Goal: Task Accomplishment & Management: Use online tool/utility

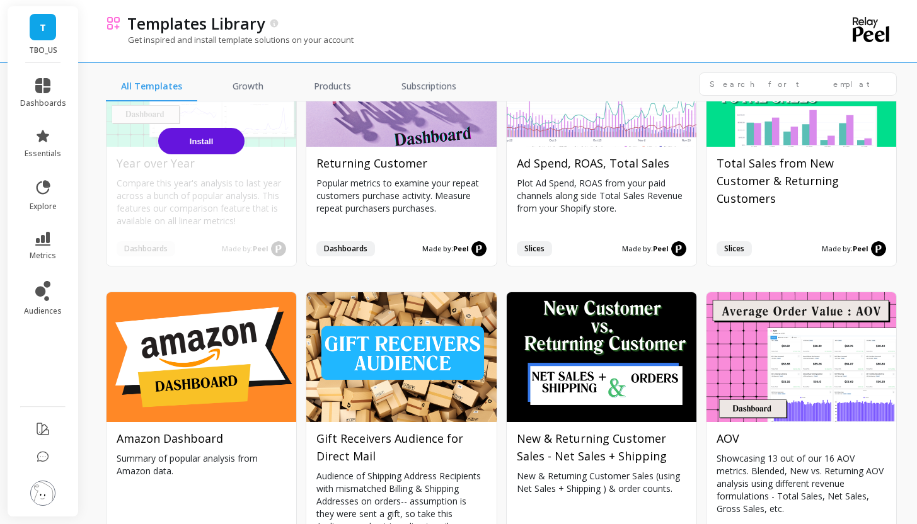
scroll to position [159, 0]
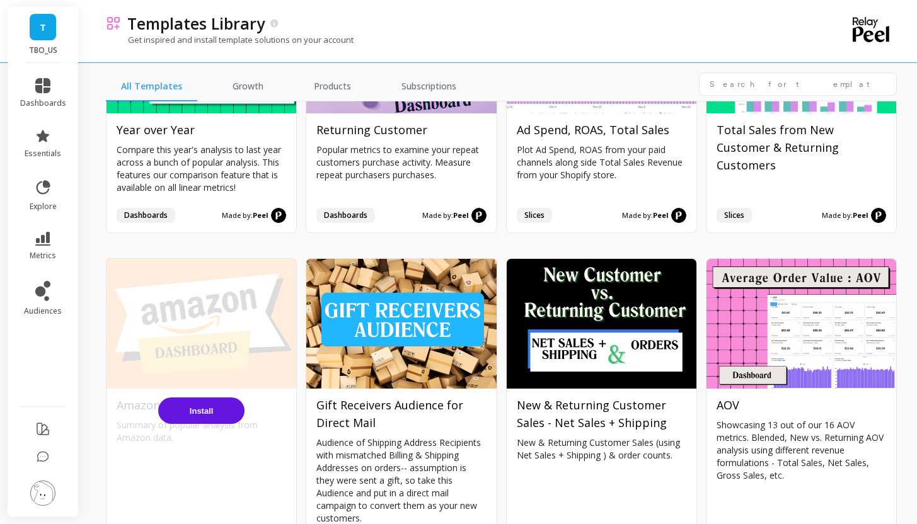
click at [192, 413] on span "Install" at bounding box center [202, 411] width 24 height 9
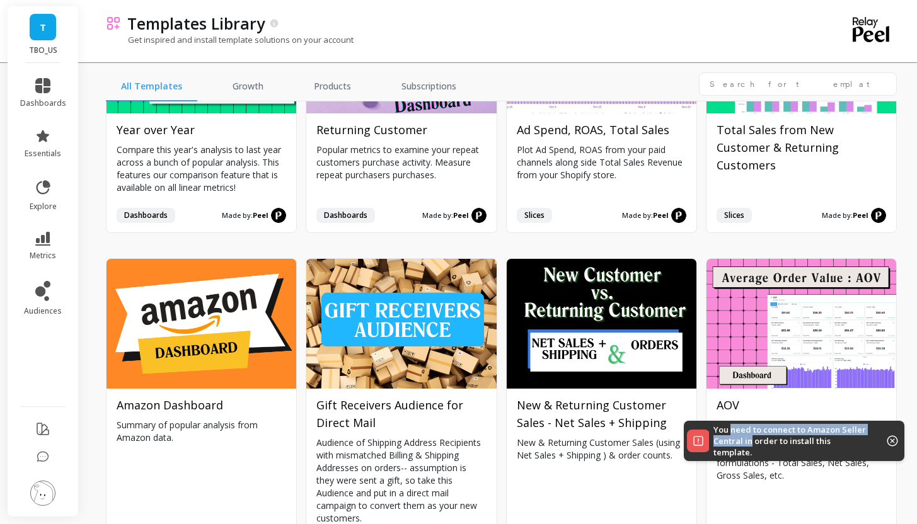
drag, startPoint x: 751, startPoint y: 437, endPoint x: 730, endPoint y: 432, distance: 21.4
click at [730, 432] on p "You need to connect to Amazon Seller Central in order to install this template." at bounding box center [791, 441] width 154 height 34
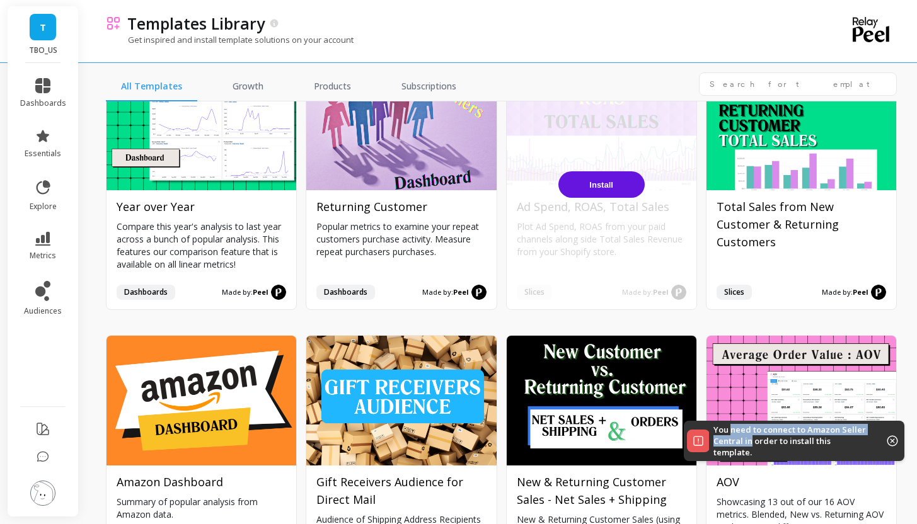
scroll to position [0, 0]
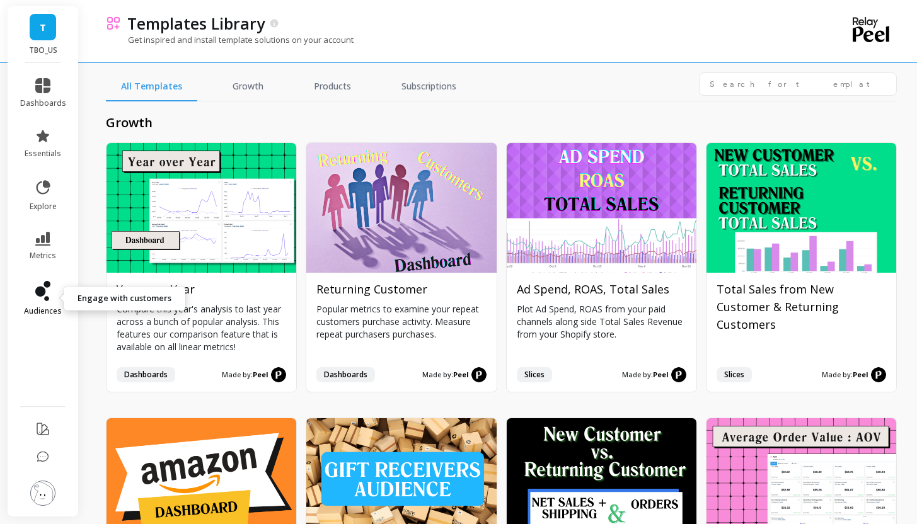
click at [38, 295] on icon at bounding box center [40, 292] width 10 height 10
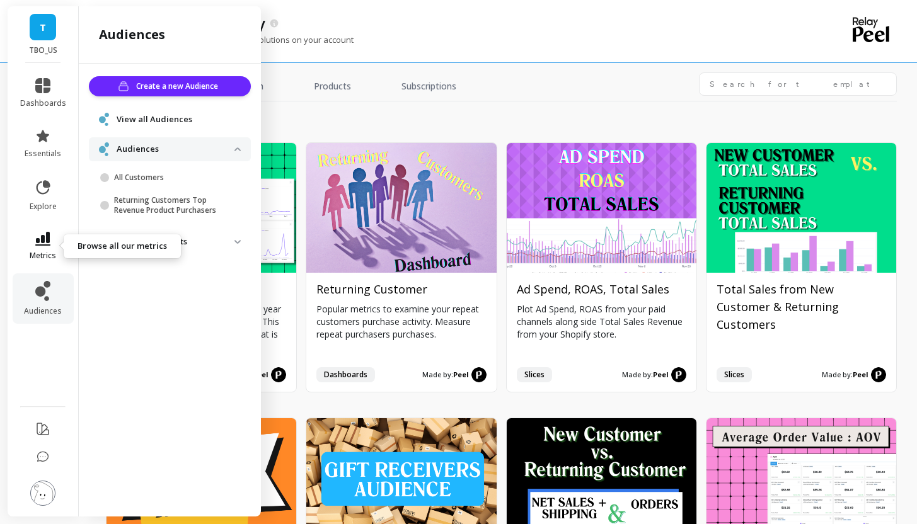
click at [53, 235] on link "metrics" at bounding box center [43, 246] width 46 height 29
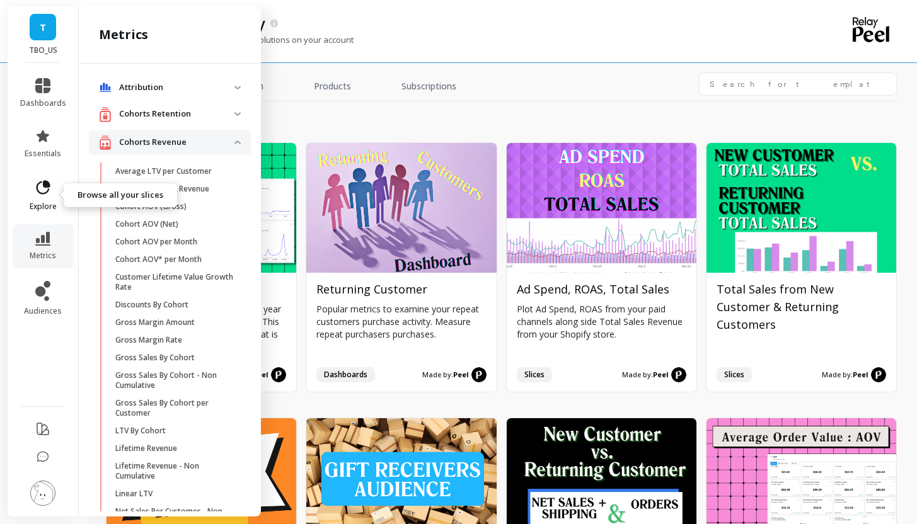
click at [42, 187] on icon at bounding box center [43, 188] width 18 height 18
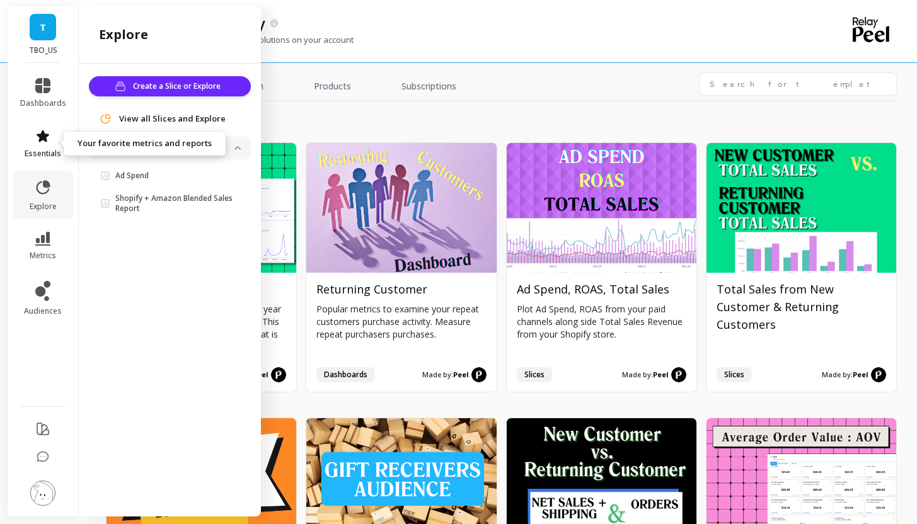
click at [43, 152] on span "essentials" at bounding box center [43, 154] width 37 height 10
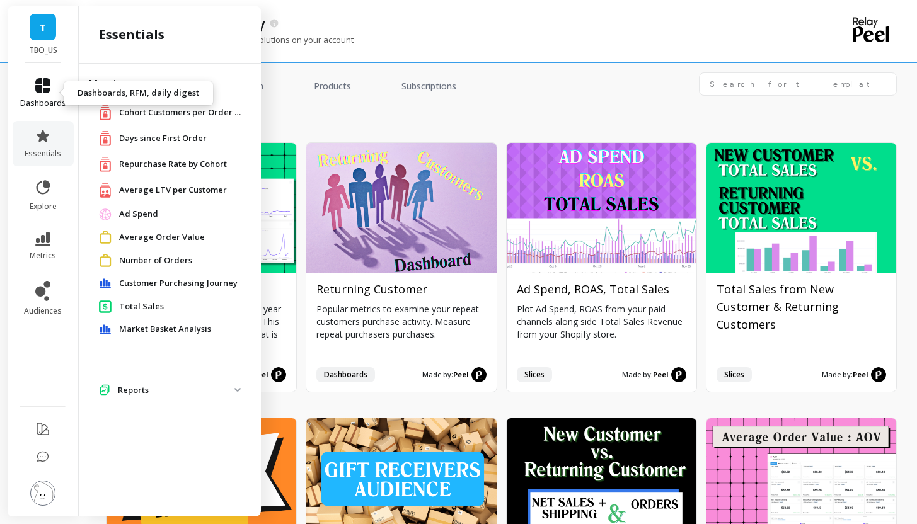
click at [45, 93] on icon at bounding box center [42, 85] width 15 height 15
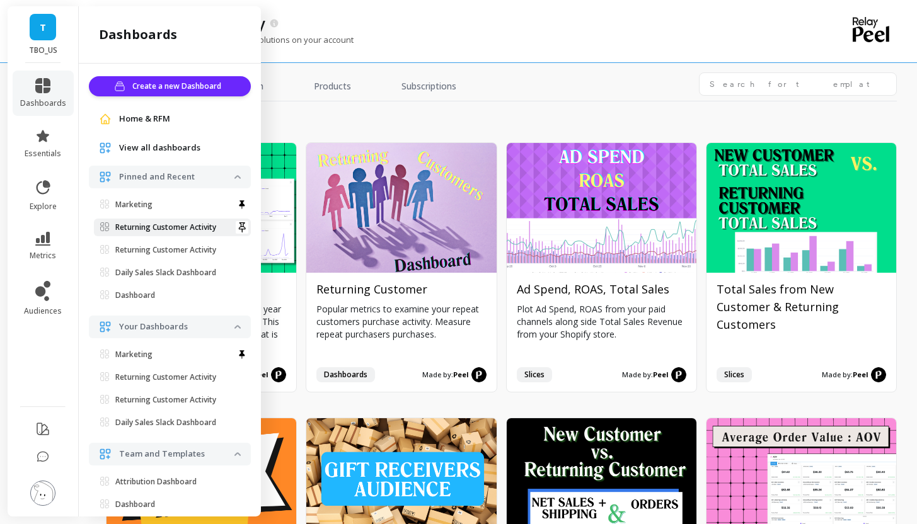
scroll to position [42, 0]
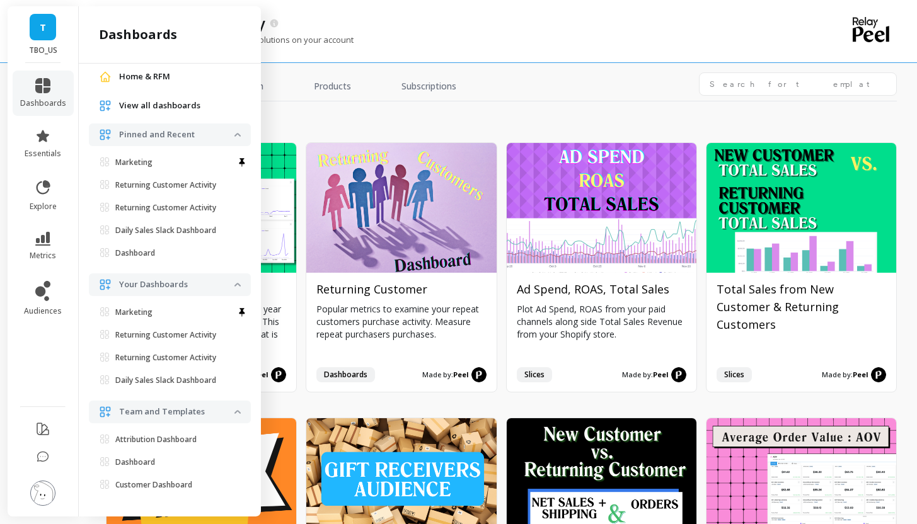
click at [47, 498] on img at bounding box center [42, 493] width 25 height 25
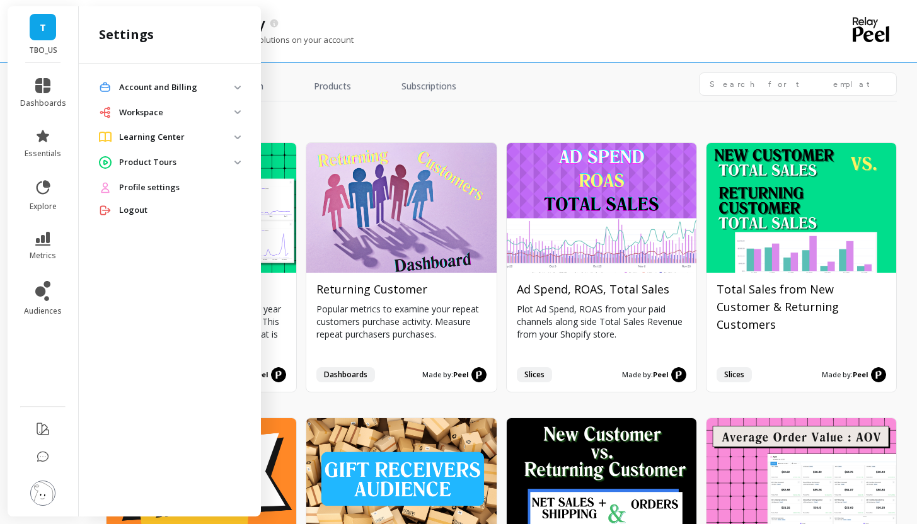
scroll to position [0, 0]
click at [158, 112] on p "Workspace" at bounding box center [176, 113] width 115 height 13
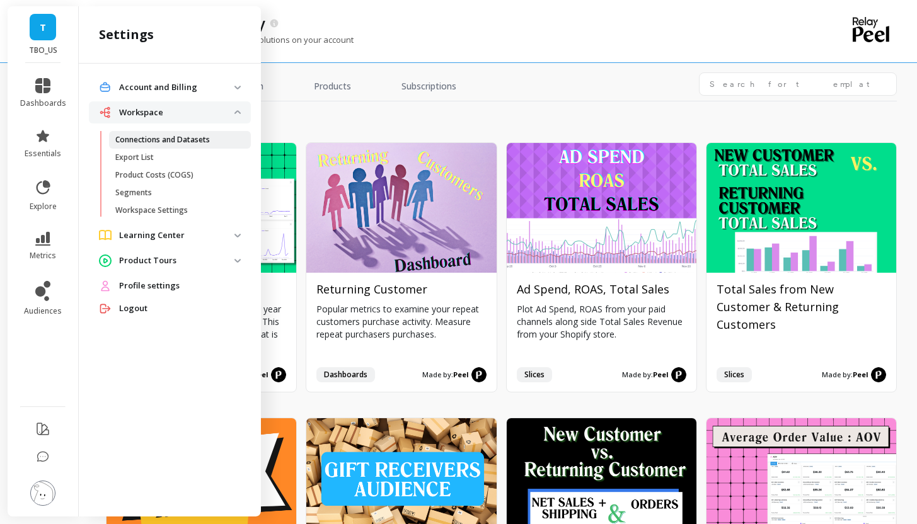
click at [190, 139] on p "Connections and Datasets" at bounding box center [162, 140] width 95 height 10
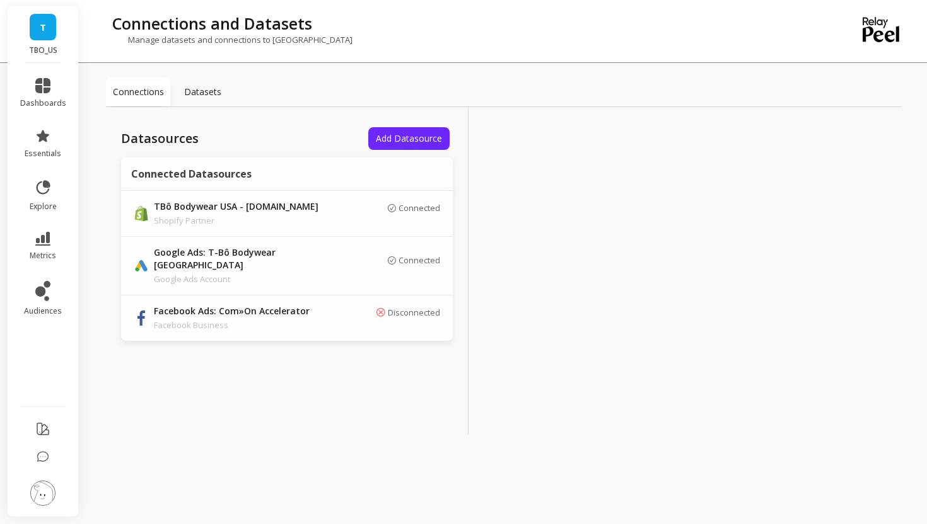
click at [195, 87] on p "Datasets" at bounding box center [202, 92] width 37 height 13
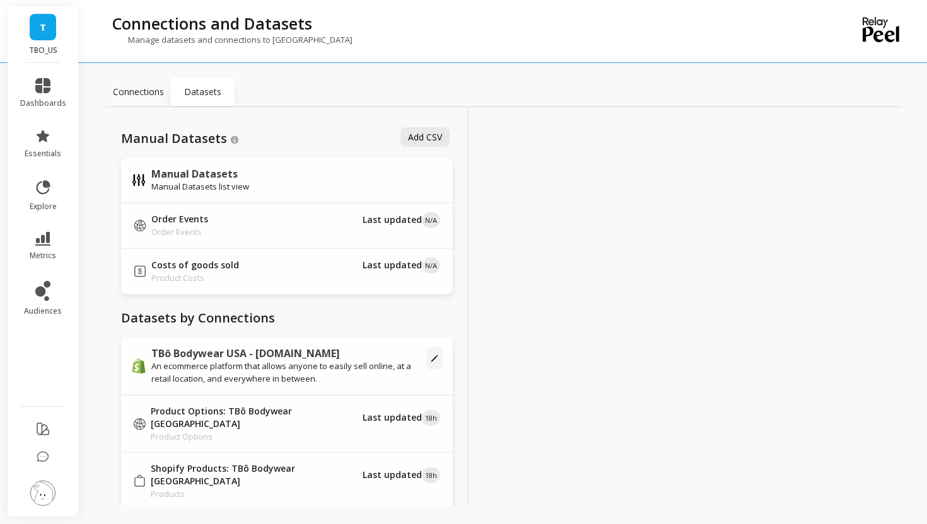
click at [141, 89] on p "Connections" at bounding box center [138, 92] width 51 height 13
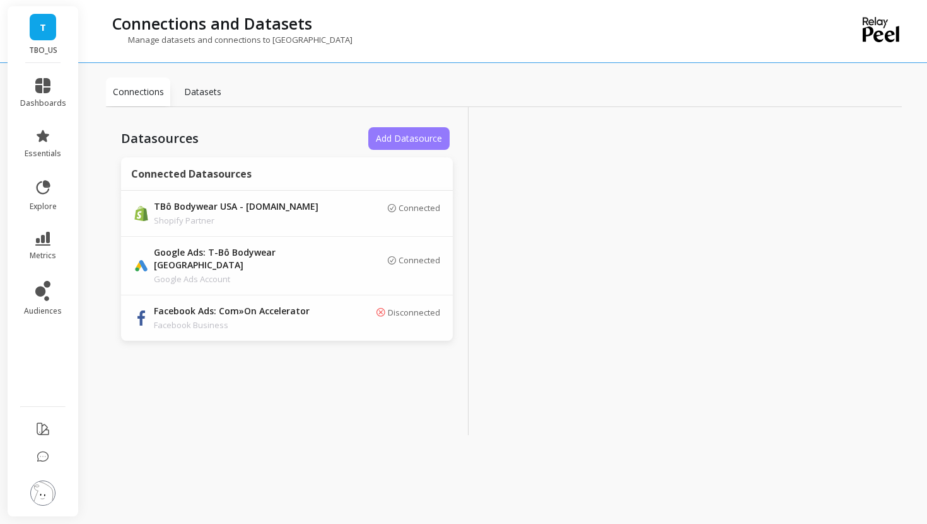
click at [386, 137] on span "Add Datasource" at bounding box center [409, 138] width 66 height 12
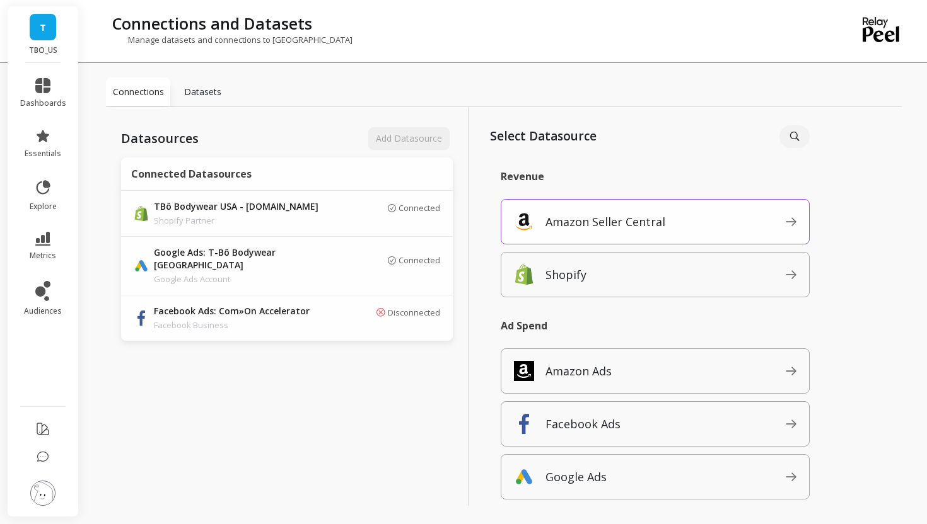
click at [620, 209] on div "Amazon Seller Central" at bounding box center [654, 221] width 309 height 45
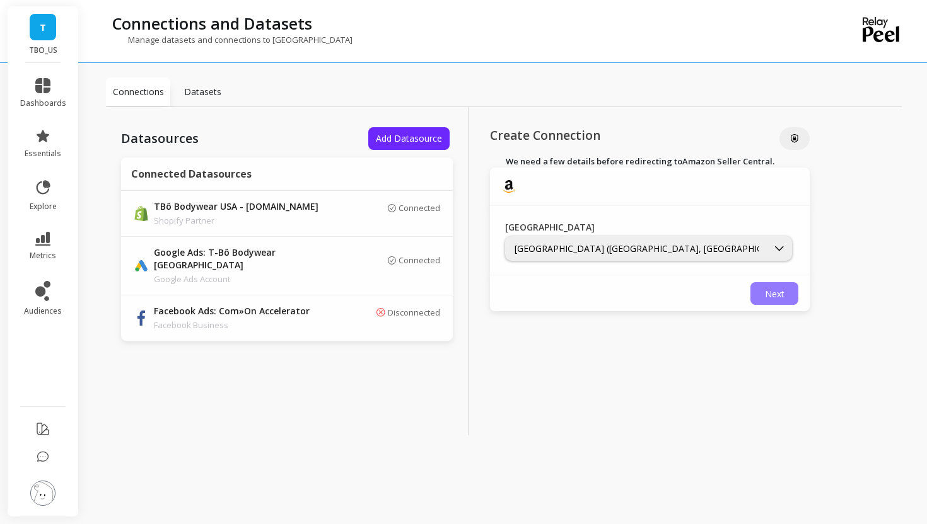
click at [763, 301] on button "Next" at bounding box center [774, 293] width 48 height 23
